Goal: Task Accomplishment & Management: Complete application form

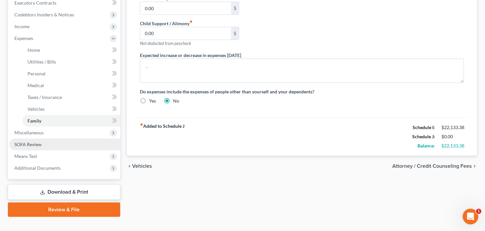
scroll to position [199, 0]
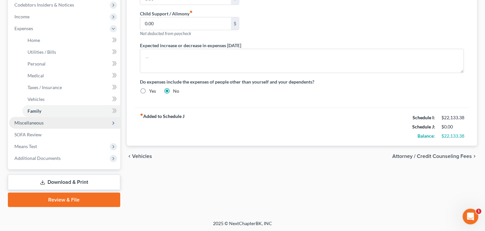
click at [45, 124] on span "Miscellaneous" at bounding box center [64, 123] width 111 height 12
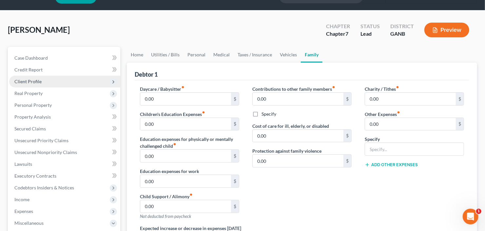
scroll to position [0, 0]
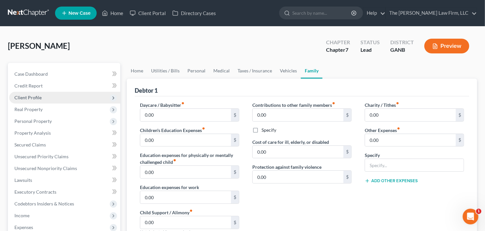
click at [27, 98] on span "Client Profile" at bounding box center [27, 98] width 27 height 6
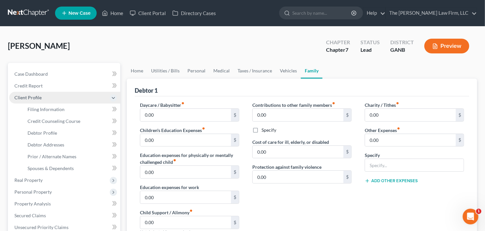
click at [56, 102] on span "Client Profile" at bounding box center [64, 98] width 111 height 12
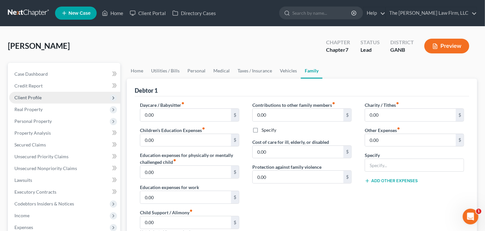
click at [48, 97] on span "Client Profile" at bounding box center [64, 98] width 111 height 12
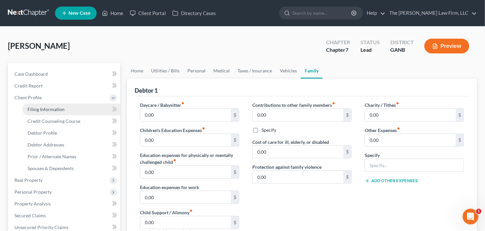
click at [54, 107] on span "Filing Information" at bounding box center [46, 109] width 37 height 6
select select "1"
select select "0"
select select "10"
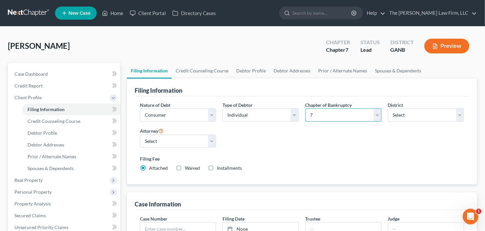
click at [319, 112] on select "Select 7 11 12 13" at bounding box center [343, 114] width 76 height 13
select select "3"
click at [305, 108] on select "Select 7 11 12 13" at bounding box center [343, 114] width 76 height 13
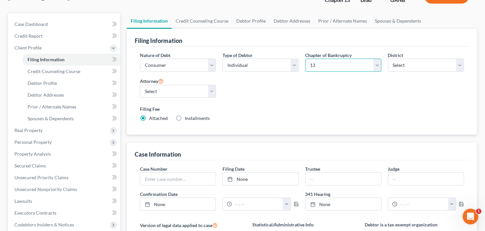
scroll to position [219, 0]
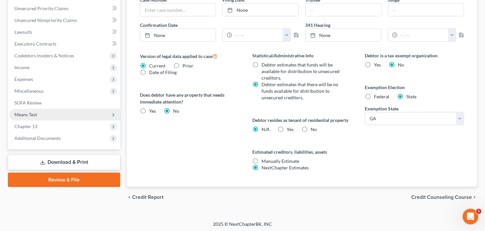
click at [52, 115] on span "Means Test" at bounding box center [64, 115] width 111 height 12
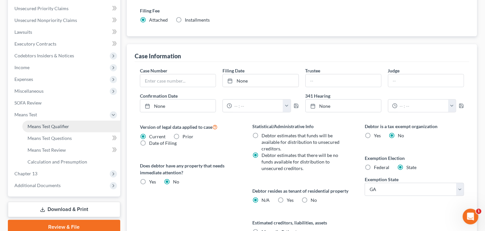
click at [53, 123] on span "Means Test Qualifier" at bounding box center [49, 126] width 42 height 6
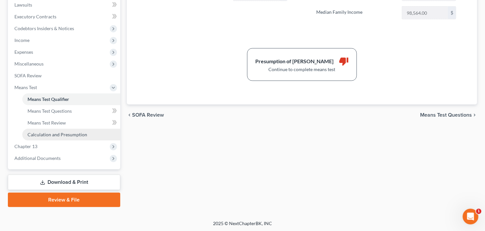
click at [35, 135] on span "Calculation and Presumption" at bounding box center [58, 135] width 60 height 6
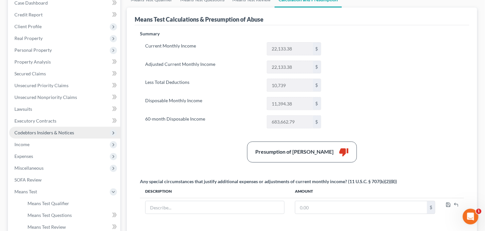
scroll to position [60, 0]
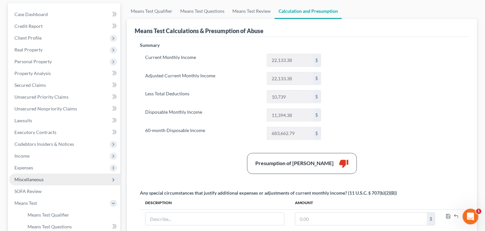
click at [33, 177] on span "Miscellaneous" at bounding box center [28, 180] width 29 height 6
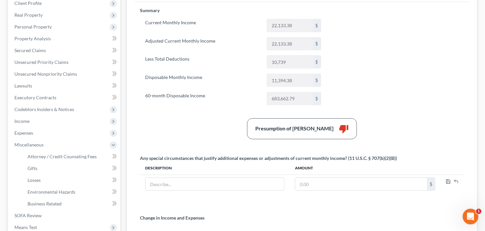
scroll to position [138, 0]
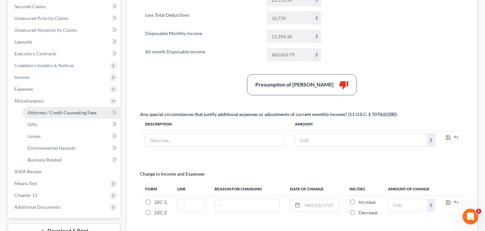
click at [61, 112] on span "Attorney / Credit Counseling Fees" at bounding box center [62, 113] width 69 height 6
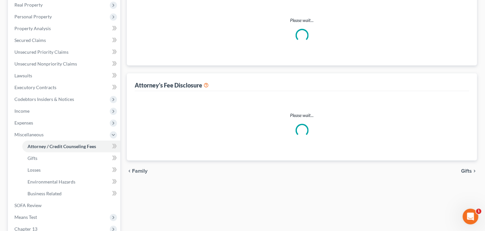
select select "3"
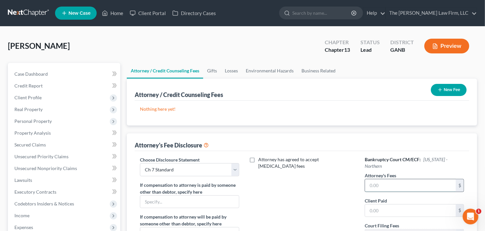
click at [389, 179] on input "text" at bounding box center [410, 185] width 91 height 12
type input "6,000"
type input "400"
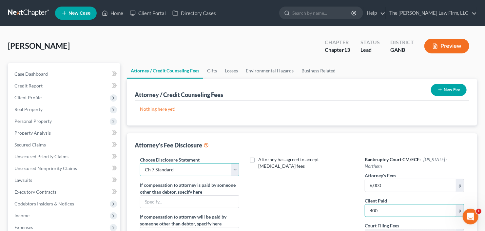
click at [191, 167] on select "Select Advanced Fee 13 Joint Hourly fee agreement Chapter 13 Advance Fee Ch 7 S…" at bounding box center [189, 169] width 99 height 13
select select "2"
click at [140, 163] on select "Select Advanced Fee 13 Joint Hourly fee agreement Chapter 13 Advance Fee Ch 7 S…" at bounding box center [189, 169] width 99 height 13
click at [443, 87] on button "New Fee" at bounding box center [449, 90] width 36 height 12
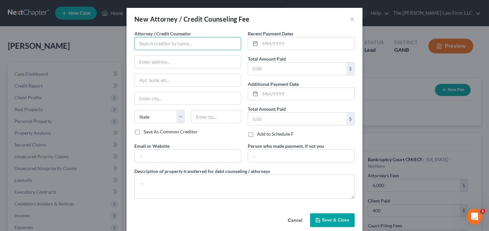
click at [187, 47] on input "text" at bounding box center [187, 43] width 107 height 13
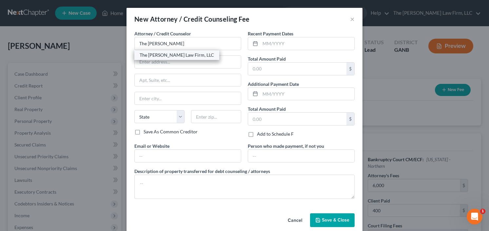
click at [169, 54] on div "The [PERSON_NAME] Law Firm, LLC" at bounding box center [177, 55] width 74 height 7
type input "The [PERSON_NAME] Law Firm, LLC"
type input "5555 Glenridge Connector Suite 200"
type input "Atlanta"
select select "10"
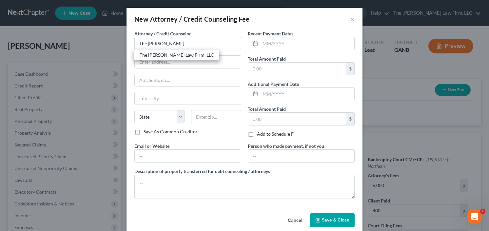
type input "30342"
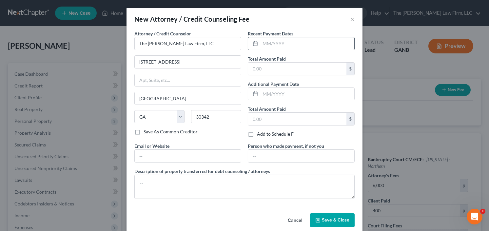
click at [257, 48] on div at bounding box center [254, 43] width 12 height 12
click at [279, 45] on input "text" at bounding box center [307, 43] width 94 height 12
type input "8/25"
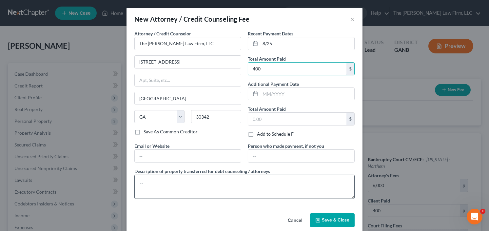
type input "400"
click at [194, 180] on textarea at bounding box center [244, 187] width 220 height 24
type textarea "retainer"
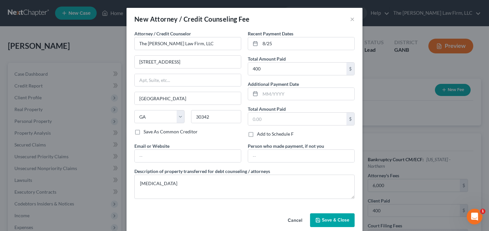
click at [322, 219] on span "Save & Close" at bounding box center [336, 220] width 28 height 6
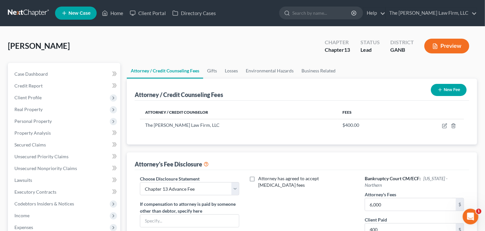
click at [456, 89] on button "New Fee" at bounding box center [449, 90] width 36 height 12
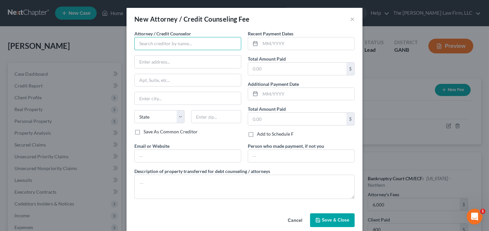
click at [173, 45] on input "text" at bounding box center [187, 43] width 107 height 13
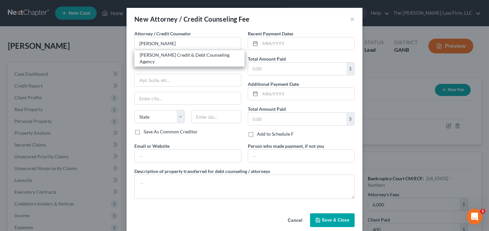
click at [162, 55] on div "Allen Credit & Debt Counseling Agency" at bounding box center [190, 58] width 100 height 13
type input "Allen Credit & Debt Counseling Agency"
type input "20003 387th Ave"
type input "Wolsey"
select select "43"
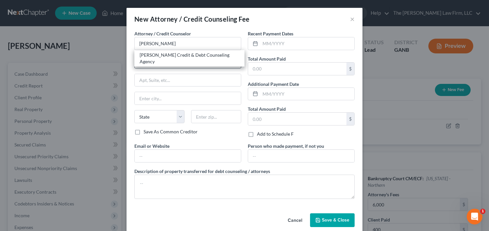
type input "57384"
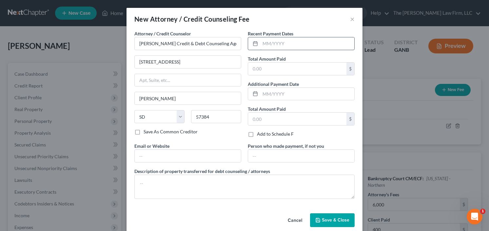
click at [273, 45] on input "text" at bounding box center [307, 43] width 94 height 12
type input "8/25"
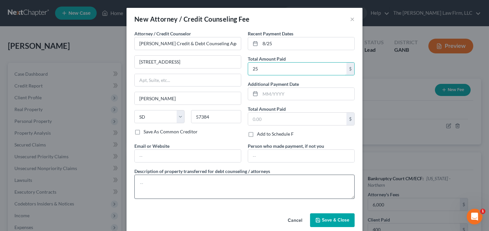
type input "25"
click at [226, 188] on textarea at bounding box center [244, 187] width 220 height 24
type textarea "credit counseling"
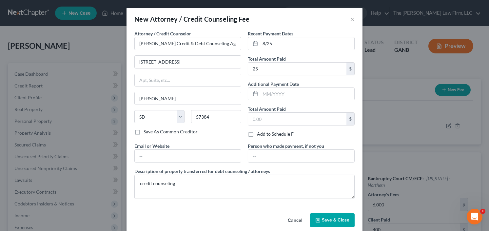
click at [327, 218] on span "Save & Close" at bounding box center [336, 220] width 28 height 6
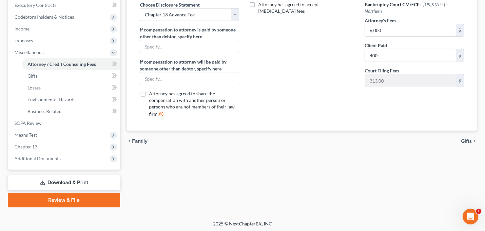
click at [57, 182] on link "Download & Print" at bounding box center [64, 182] width 112 height 15
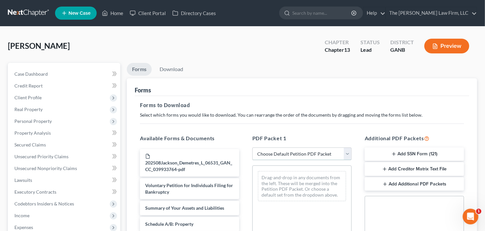
click at [286, 147] on select "Choose Default Petition PDF Packet Complete Bankruptcy Petition (all forms and …" at bounding box center [301, 153] width 99 height 13
select select "0"
click at [252, 147] on select "Choose Default Petition PDF Packet Complete Bankruptcy Petition (all forms and …" at bounding box center [301, 153] width 99 height 13
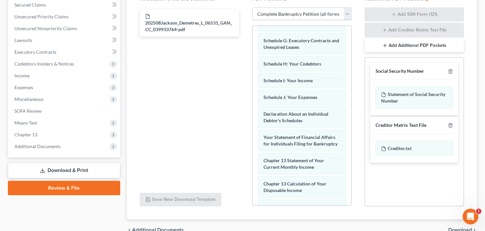
scroll to position [121, 0]
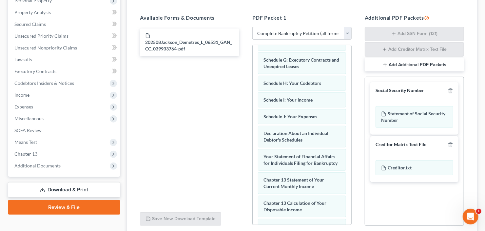
click at [451, 87] on div at bounding box center [449, 90] width 8 height 6
click at [451, 88] on icon "button" at bounding box center [450, 90] width 5 height 5
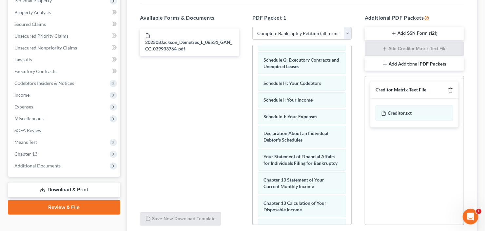
click at [451, 88] on icon "button" at bounding box center [450, 90] width 3 height 4
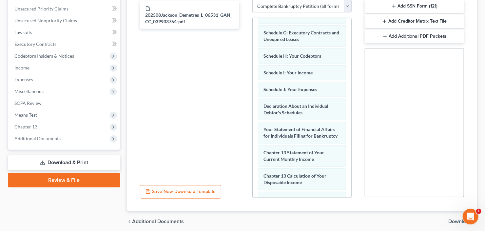
scroll to position [173, 0]
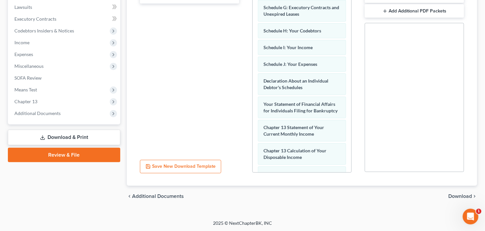
click at [454, 199] on div "chevron_left Additional Documents Download chevron_right" at bounding box center [302, 196] width 350 height 21
click at [456, 195] on span "Download" at bounding box center [460, 196] width 24 height 5
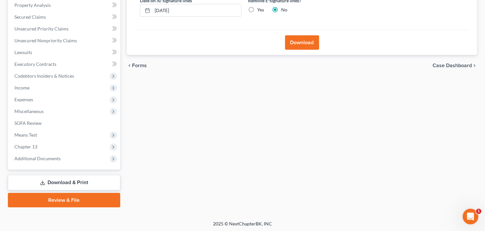
scroll to position [0, 0]
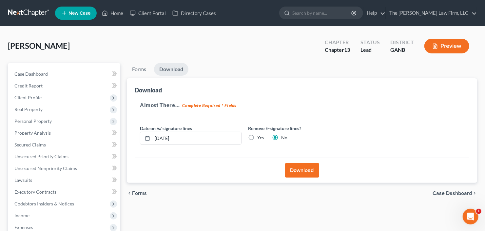
click at [298, 170] on button "Download" at bounding box center [302, 170] width 34 height 14
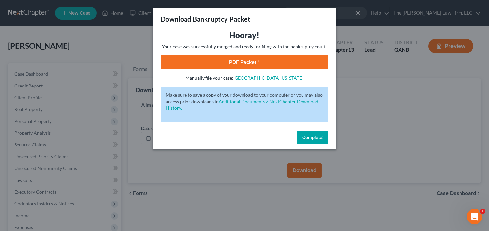
click at [221, 65] on link "PDF Packet 1" at bounding box center [244, 62] width 168 height 14
click at [306, 137] on span "Complete!" at bounding box center [312, 138] width 21 height 6
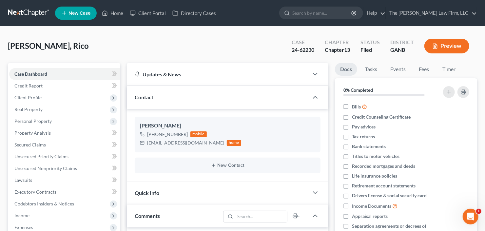
scroll to position [199, 0]
